Goal: Transaction & Acquisition: Book appointment/travel/reservation

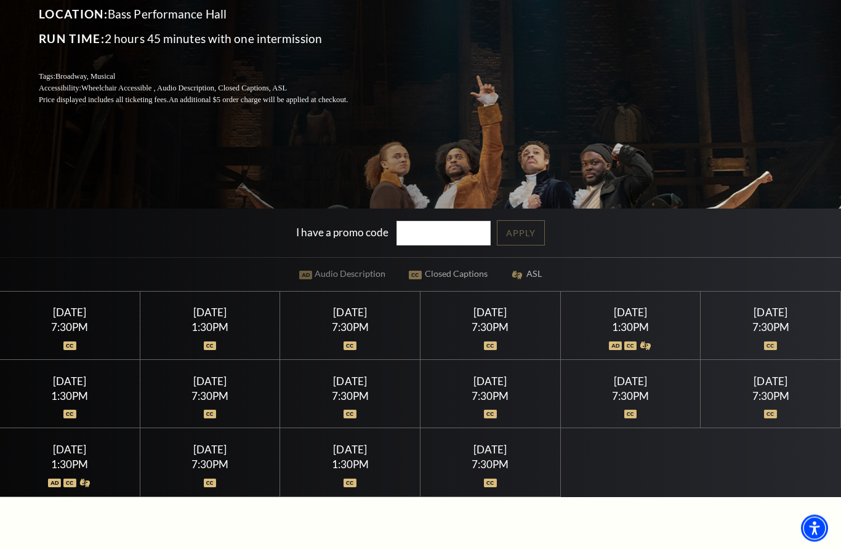
scroll to position [224, 0]
click at [783, 332] on div "7:30PM" at bounding box center [770, 327] width 110 height 10
click at [776, 319] on div "[DATE]" at bounding box center [770, 312] width 110 height 13
click at [769, 332] on div "7:30PM" at bounding box center [770, 327] width 110 height 10
click at [767, 360] on div "[DATE] 7:30PM" at bounding box center [770, 326] width 140 height 68
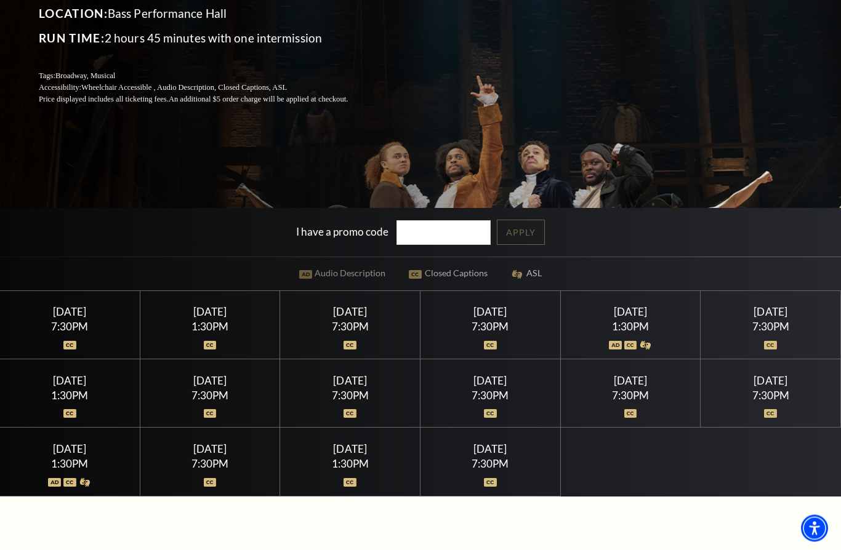
click at [774, 332] on div "7:30PM" at bounding box center [770, 327] width 110 height 10
click at [772, 332] on div "7:30PM" at bounding box center [770, 327] width 110 height 10
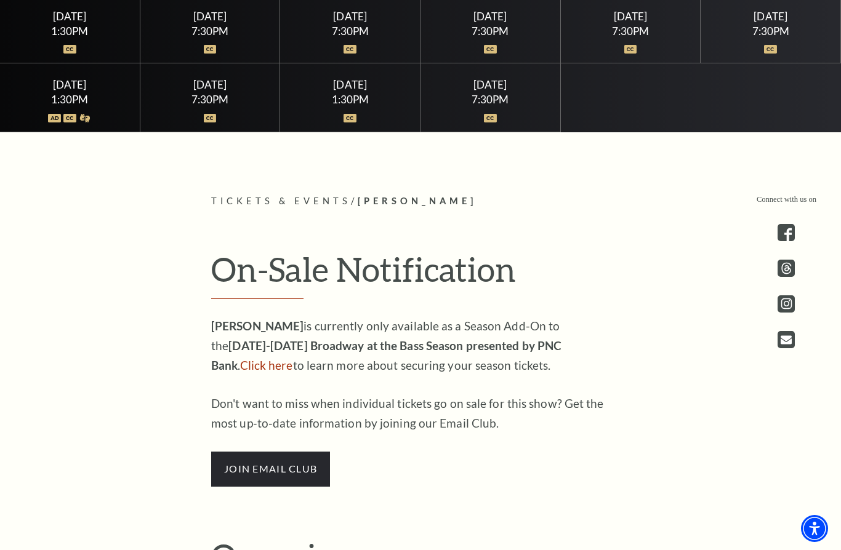
scroll to position [594, 0]
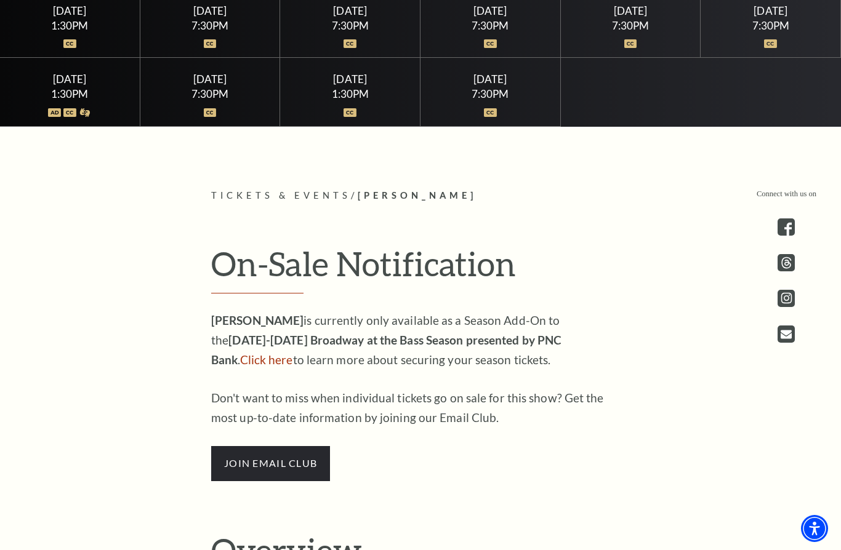
click at [287, 481] on span "join email club" at bounding box center [270, 463] width 119 height 34
